Goal: Find specific page/section: Find specific page/section

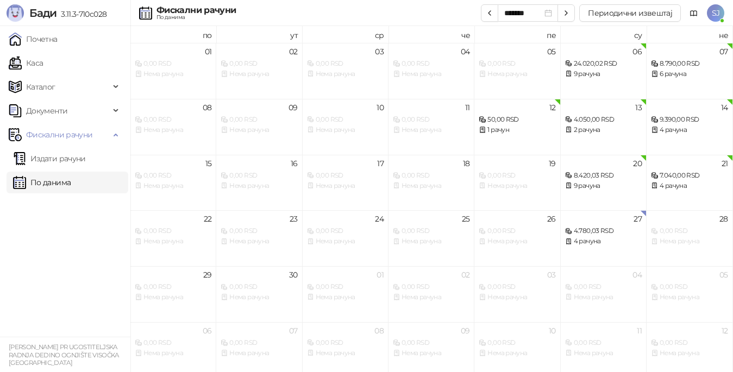
click at [60, 179] on link "По данима" at bounding box center [42, 183] width 58 height 22
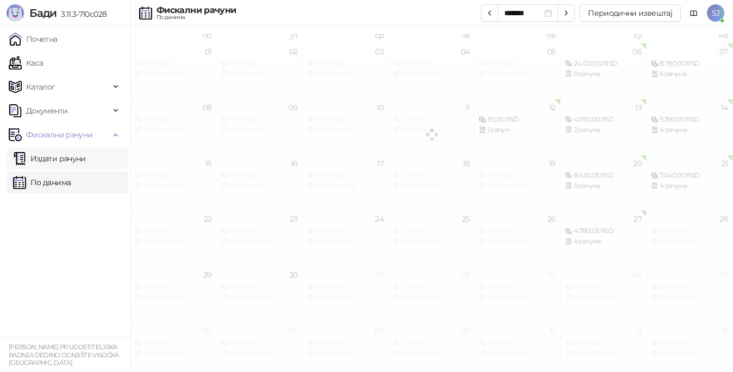
click at [53, 157] on link "Издати рачуни" at bounding box center [49, 159] width 73 height 22
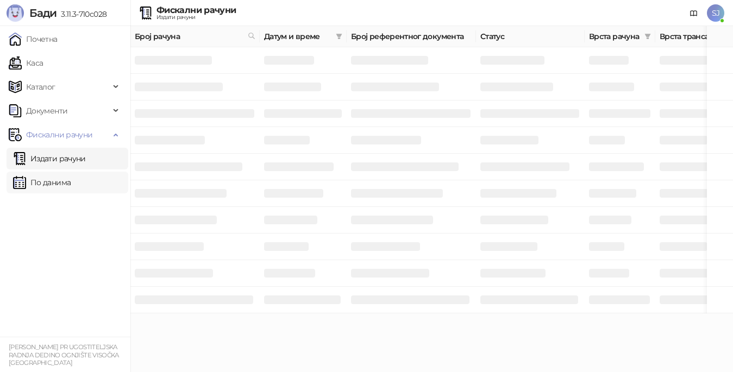
click at [53, 184] on link "По данима" at bounding box center [42, 183] width 58 height 22
